Goal: Browse casually: Explore the website without a specific task or goal

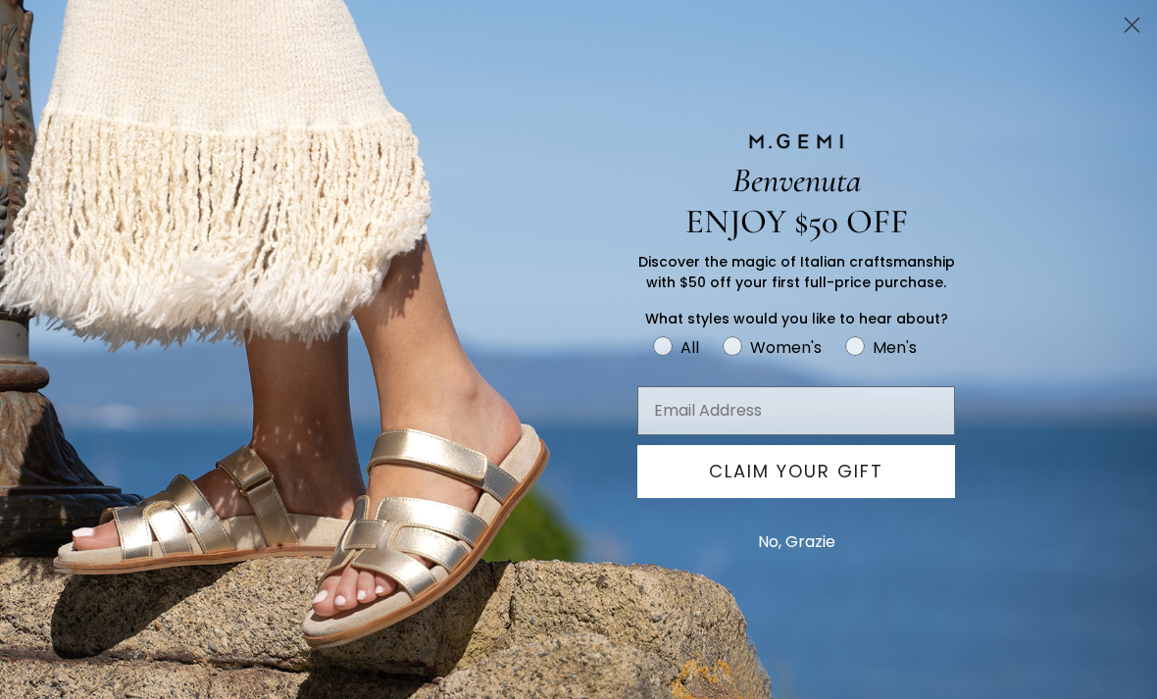
click at [806, 538] on button "No, Grazie" at bounding box center [796, 542] width 97 height 49
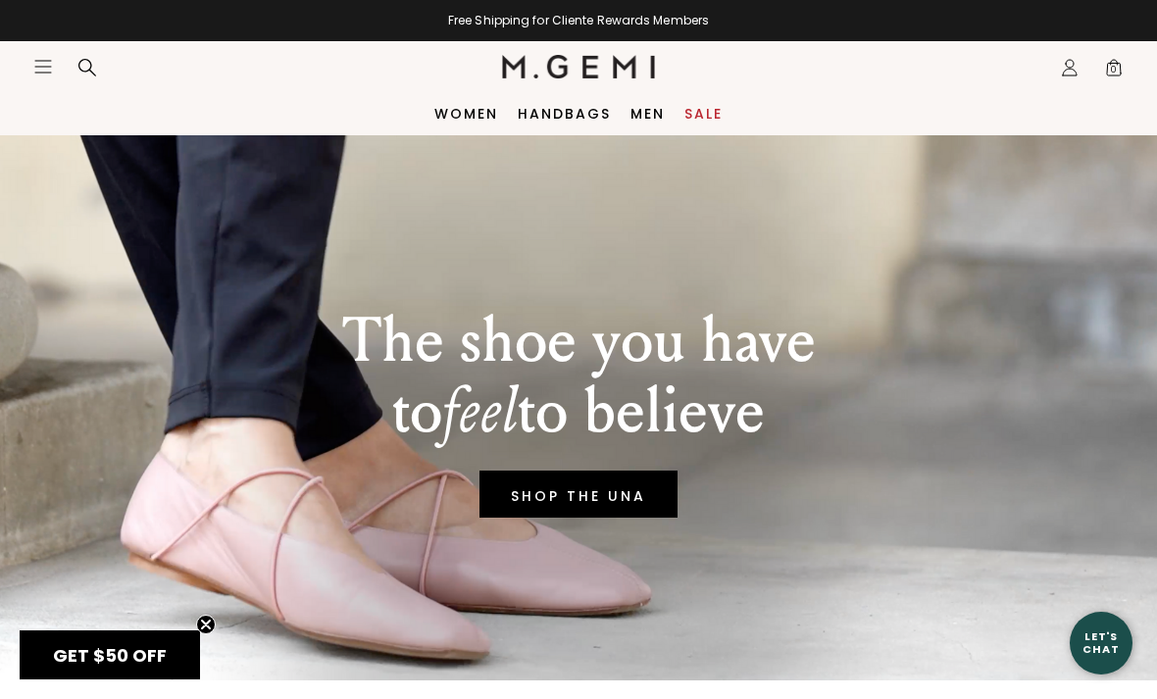
click at [566, 116] on link "Handbags" at bounding box center [564, 114] width 93 height 16
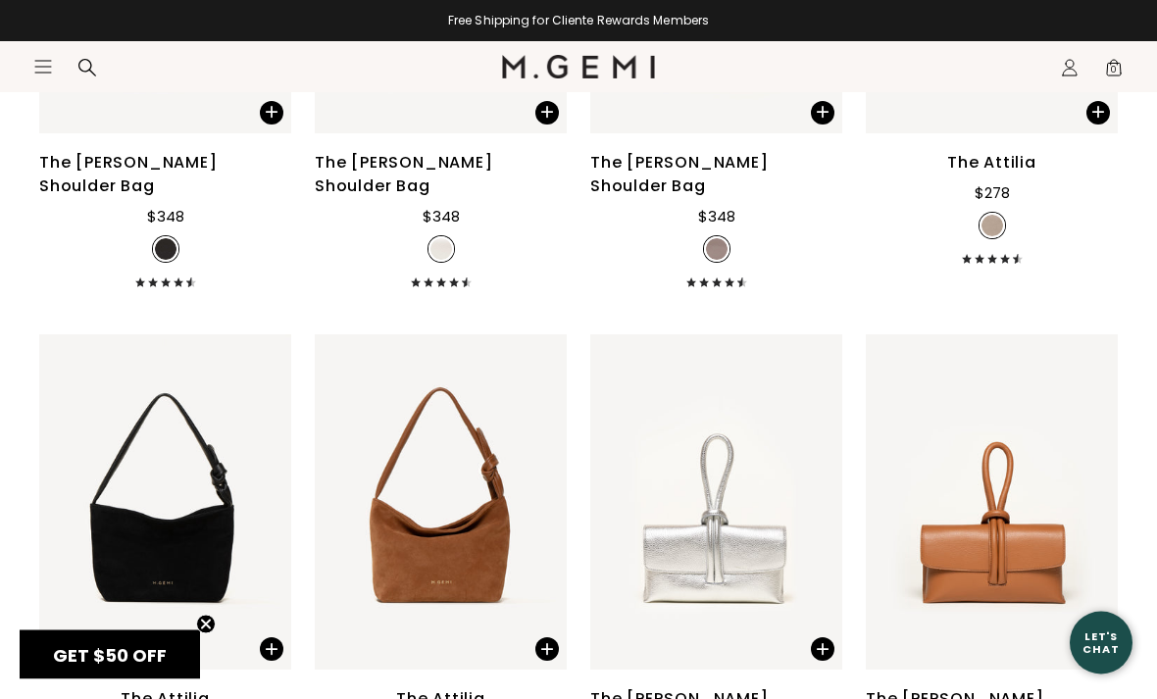
scroll to position [2166, 0]
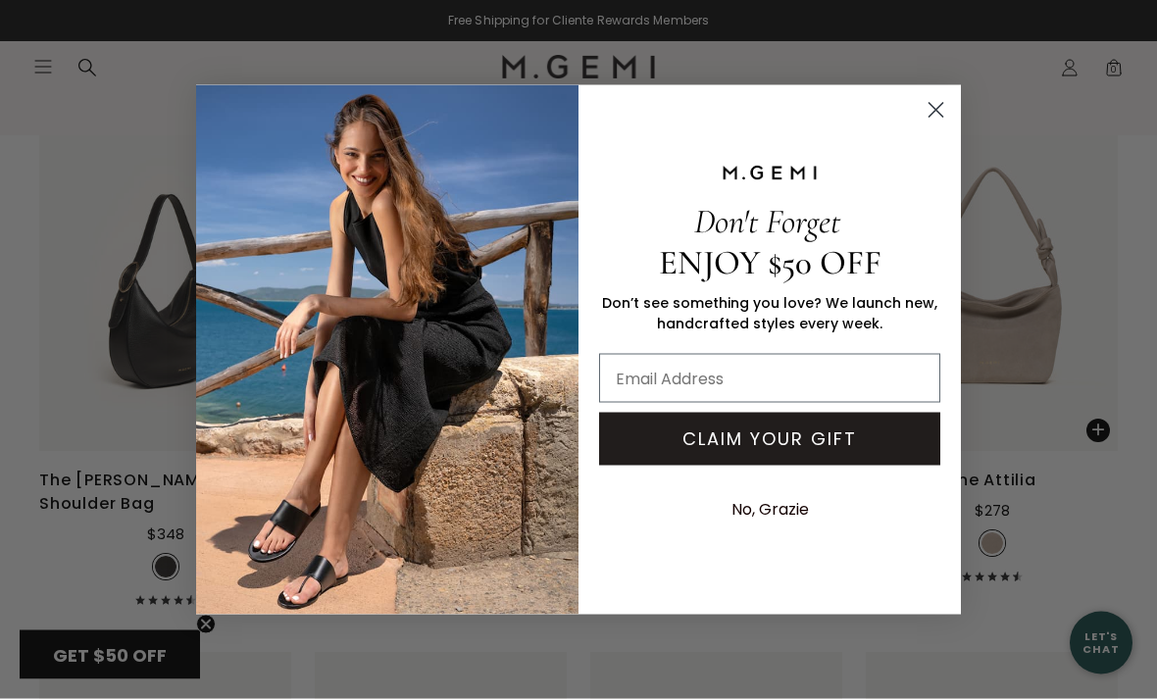
click at [932, 97] on circle "Close dialog" at bounding box center [936, 109] width 32 height 32
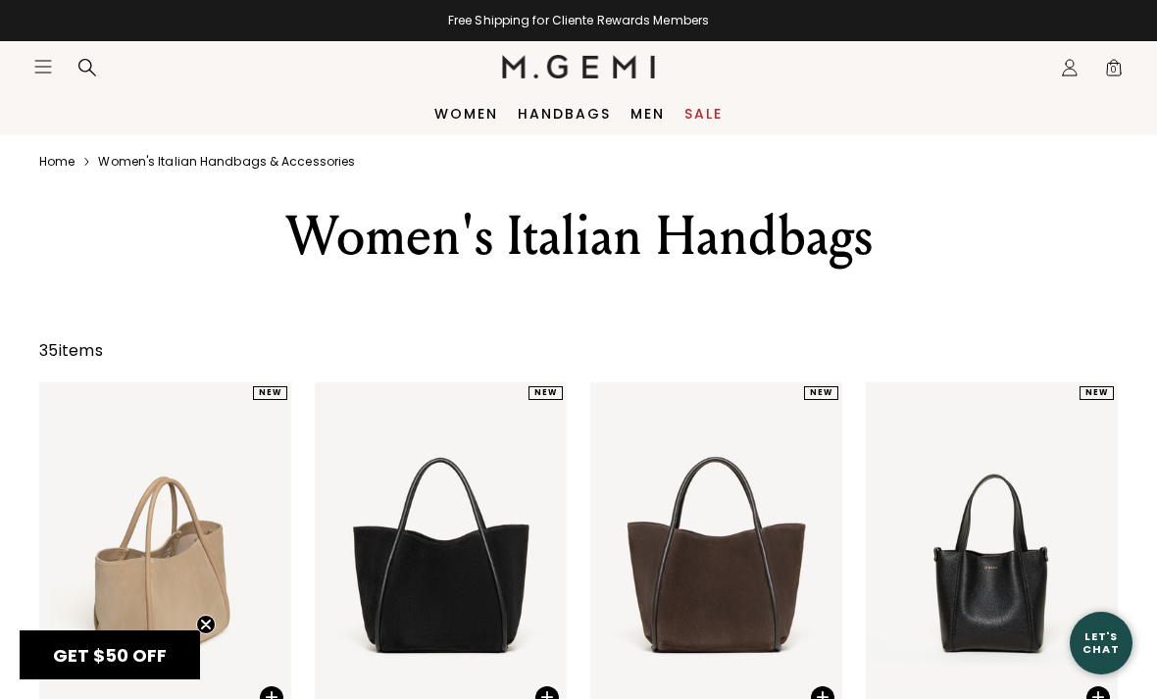
scroll to position [0, 0]
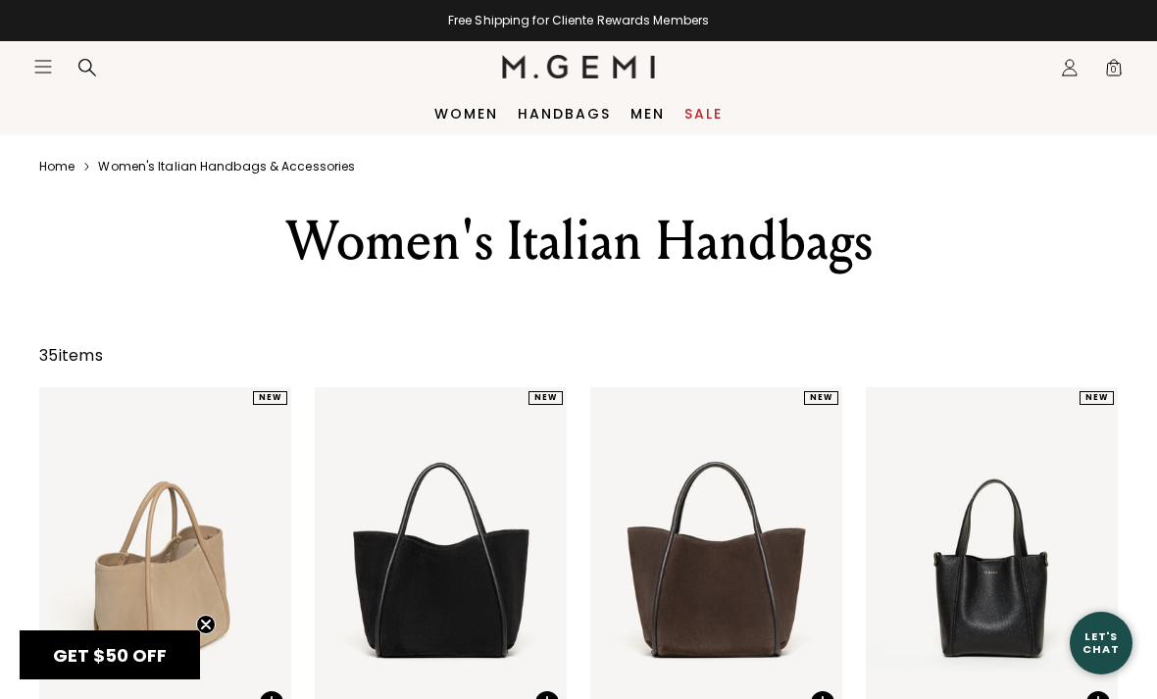
click at [465, 106] on link "Women" at bounding box center [466, 114] width 64 height 16
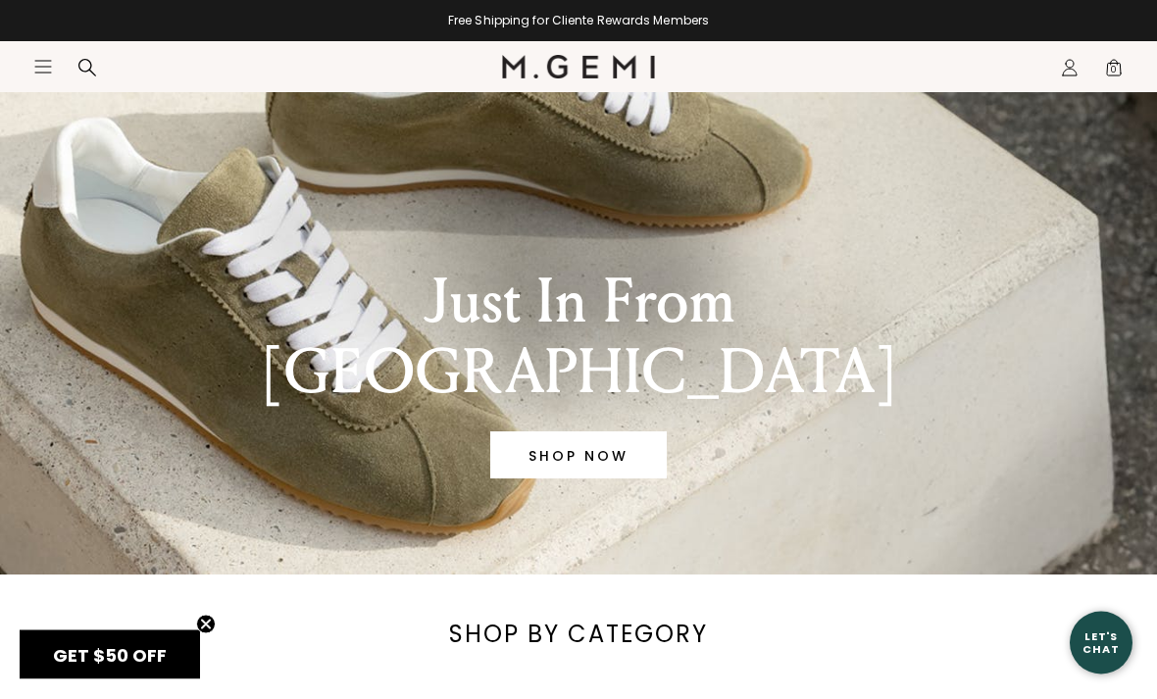
scroll to position [117, 0]
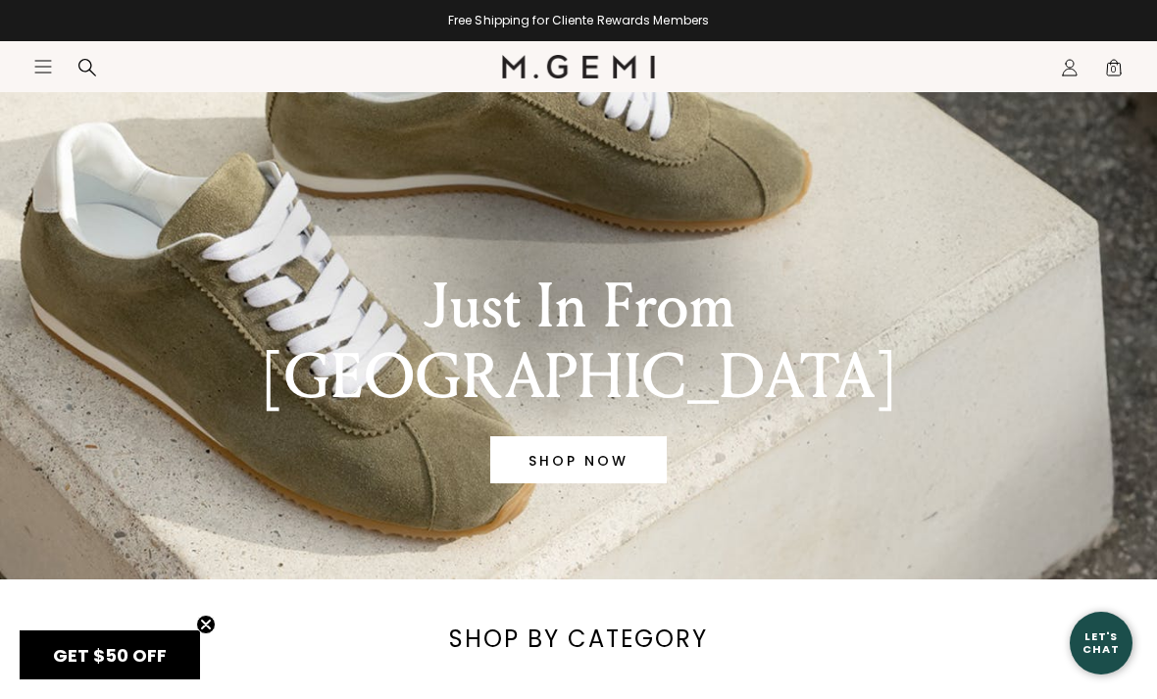
click at [615, 436] on link "SHOP NOW" at bounding box center [578, 459] width 177 height 47
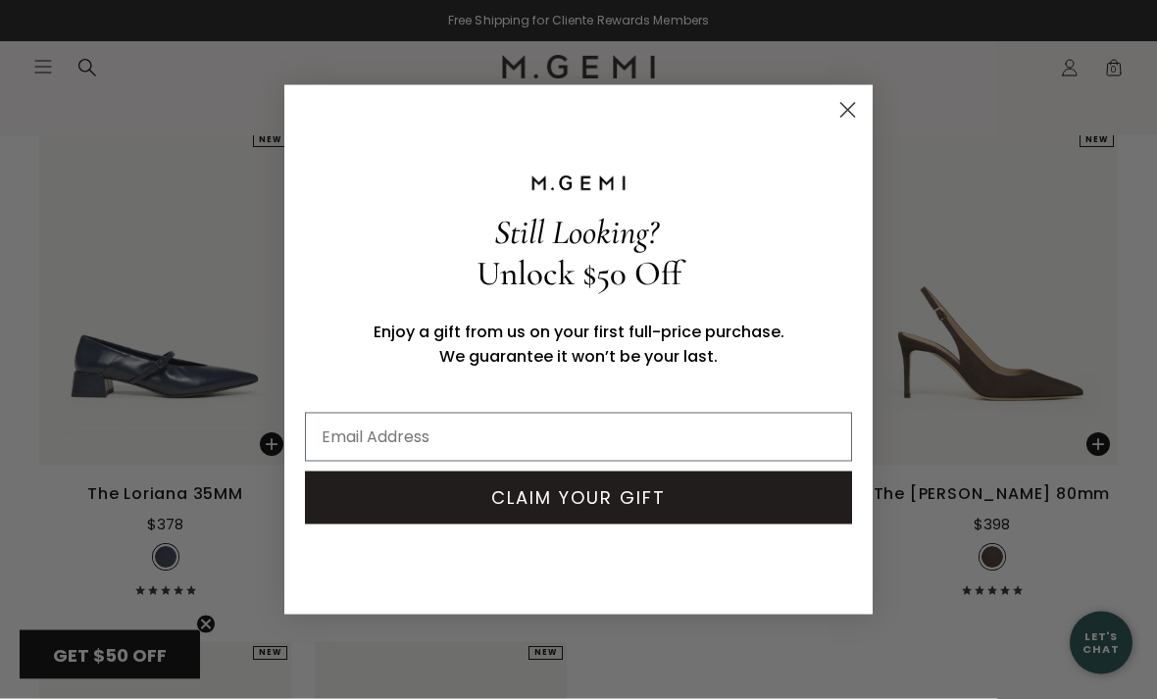
scroll to position [9458, 0]
click at [861, 126] on circle "Close dialog" at bounding box center [848, 109] width 32 height 32
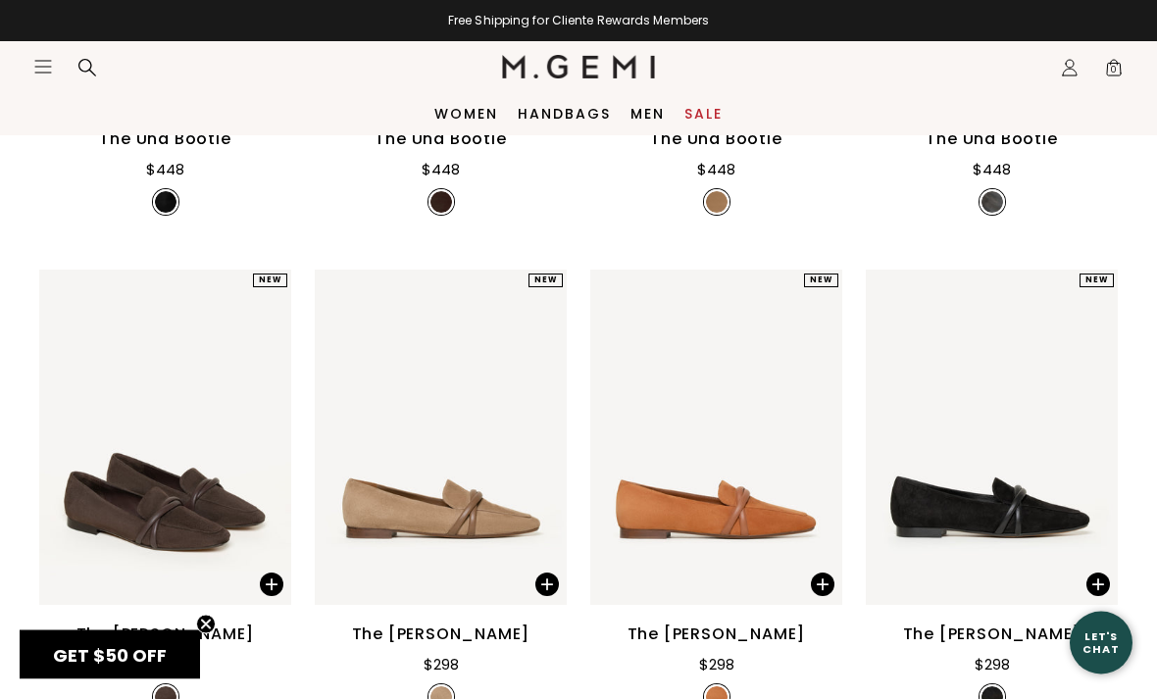
scroll to position [0, 0]
